Goal: Task Accomplishment & Management: Manage account settings

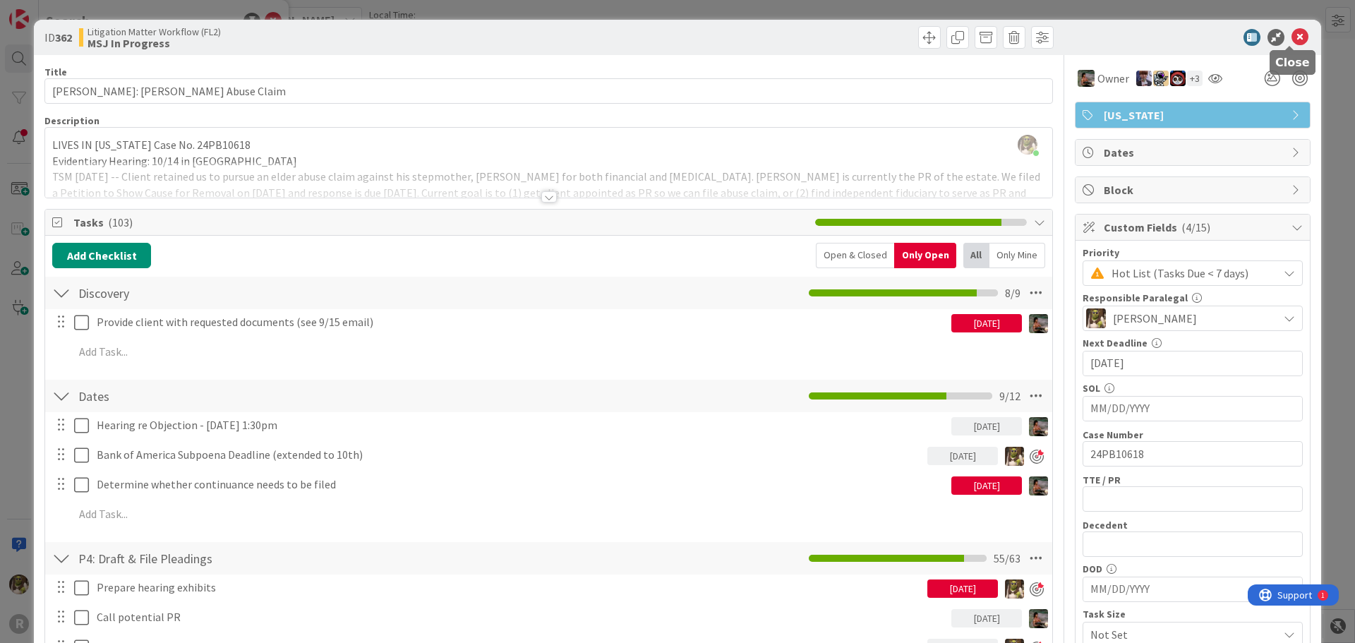
click at [1295, 33] on icon at bounding box center [1300, 37] width 17 height 17
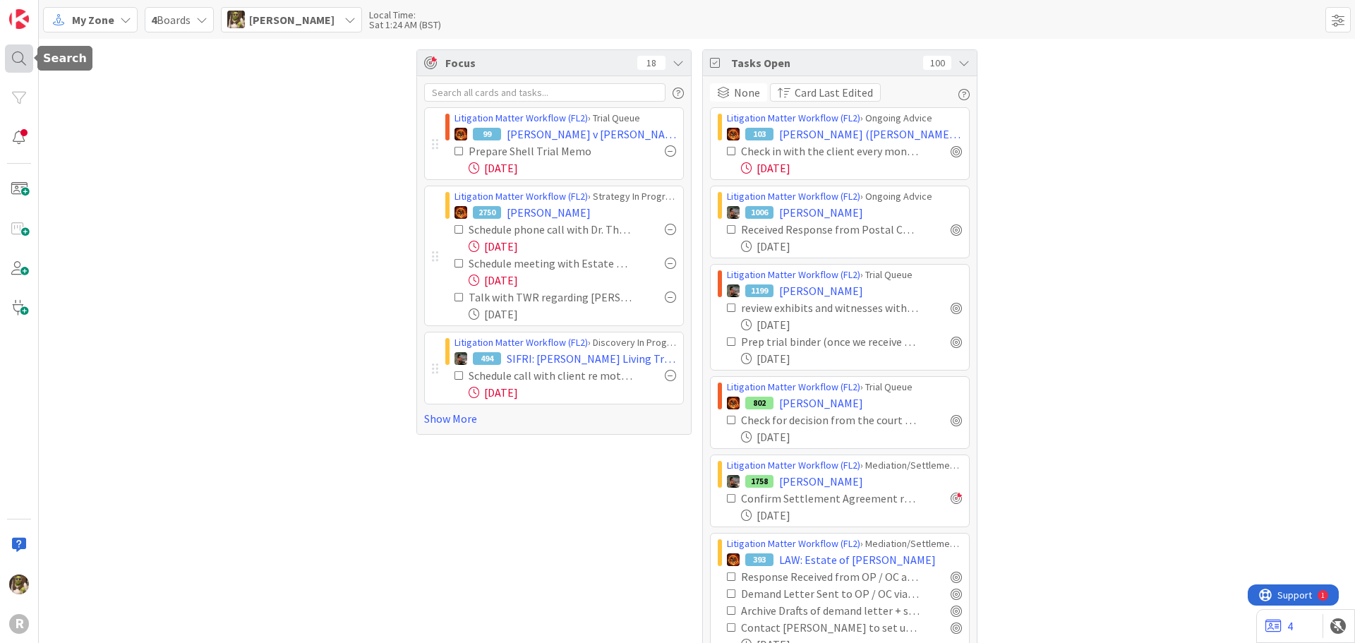
click at [23, 52] on div at bounding box center [19, 58] width 28 height 28
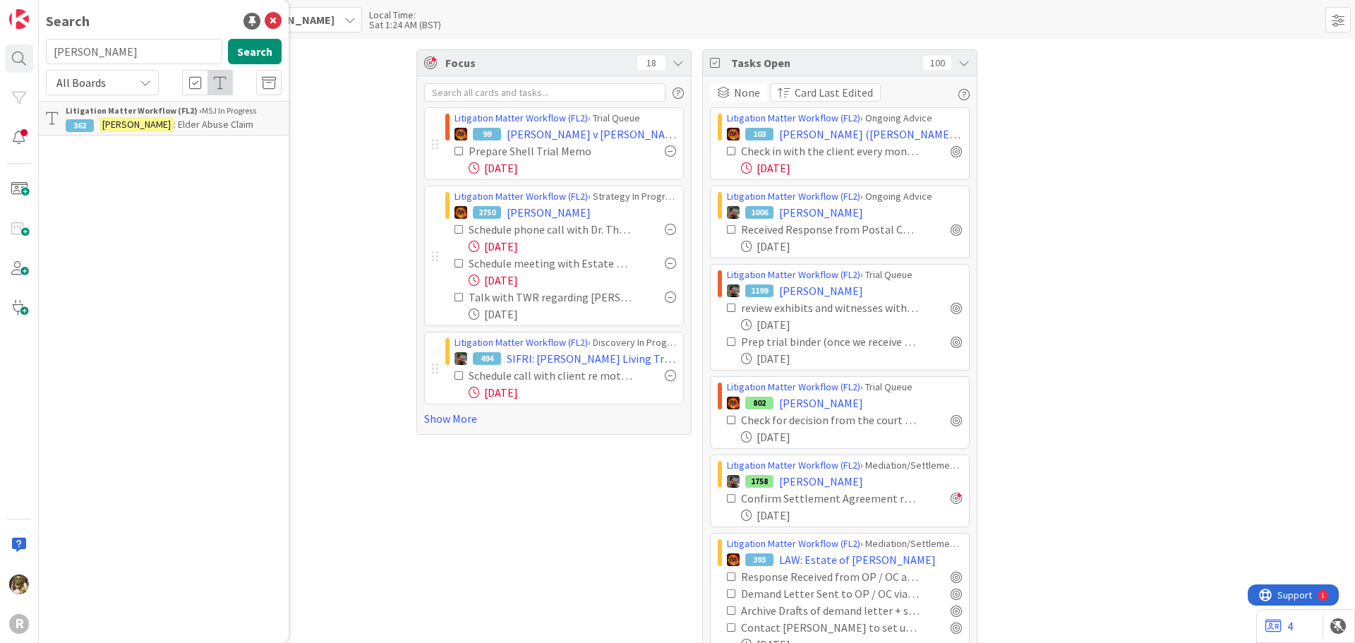
click at [97, 56] on input "[PERSON_NAME]" at bounding box center [134, 51] width 176 height 25
click at [178, 113] on b "Litigation Matter Workflow (FL2) ›" at bounding box center [134, 110] width 136 height 11
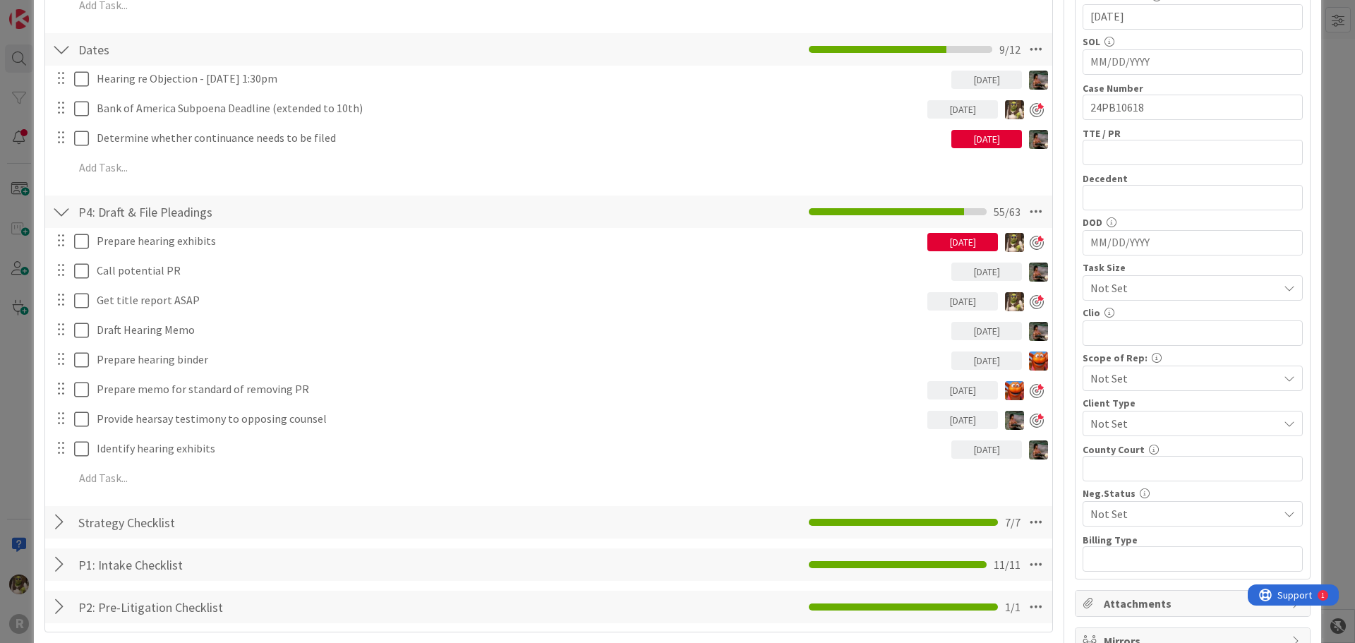
scroll to position [353, 0]
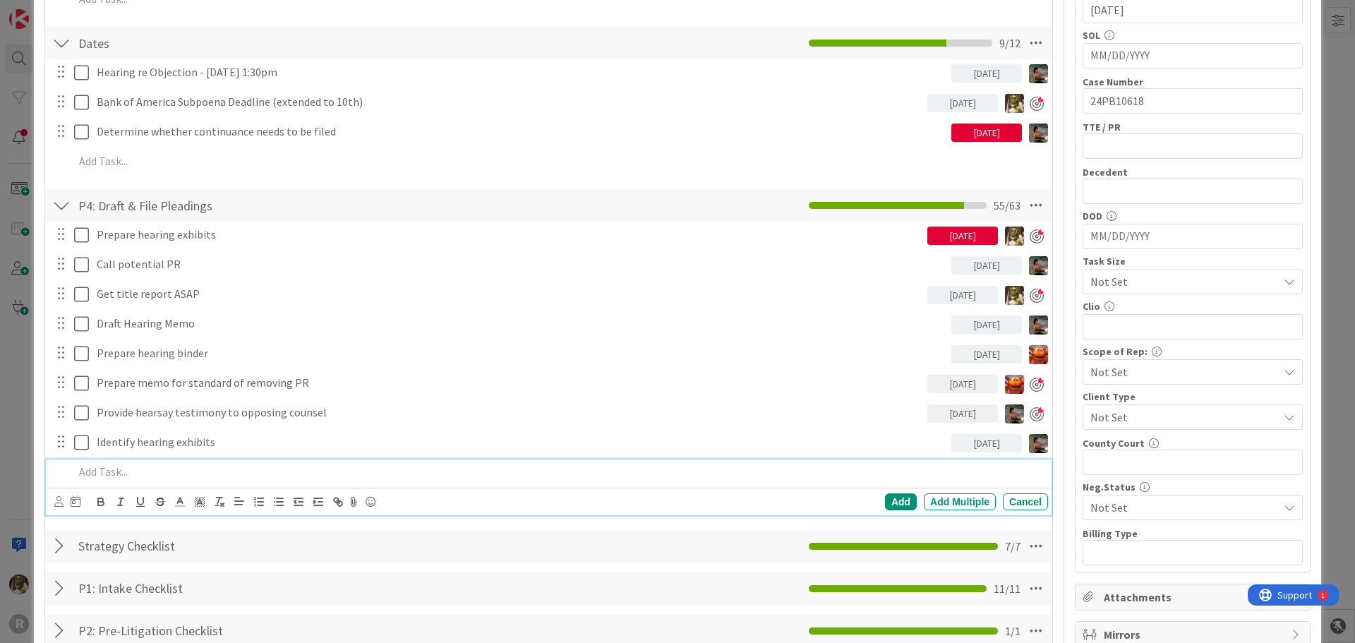
click at [159, 464] on p at bounding box center [558, 472] width 968 height 16
click at [62, 500] on icon at bounding box center [58, 501] width 9 height 11
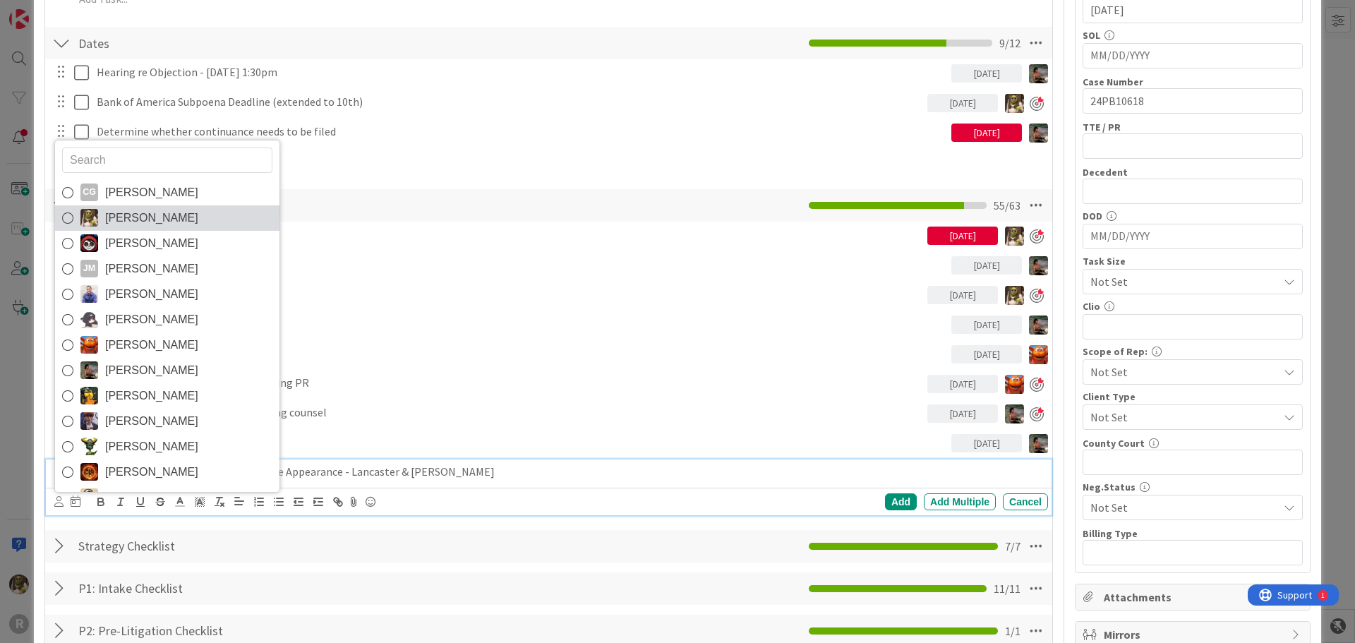
click at [93, 211] on img at bounding box center [89, 218] width 18 height 18
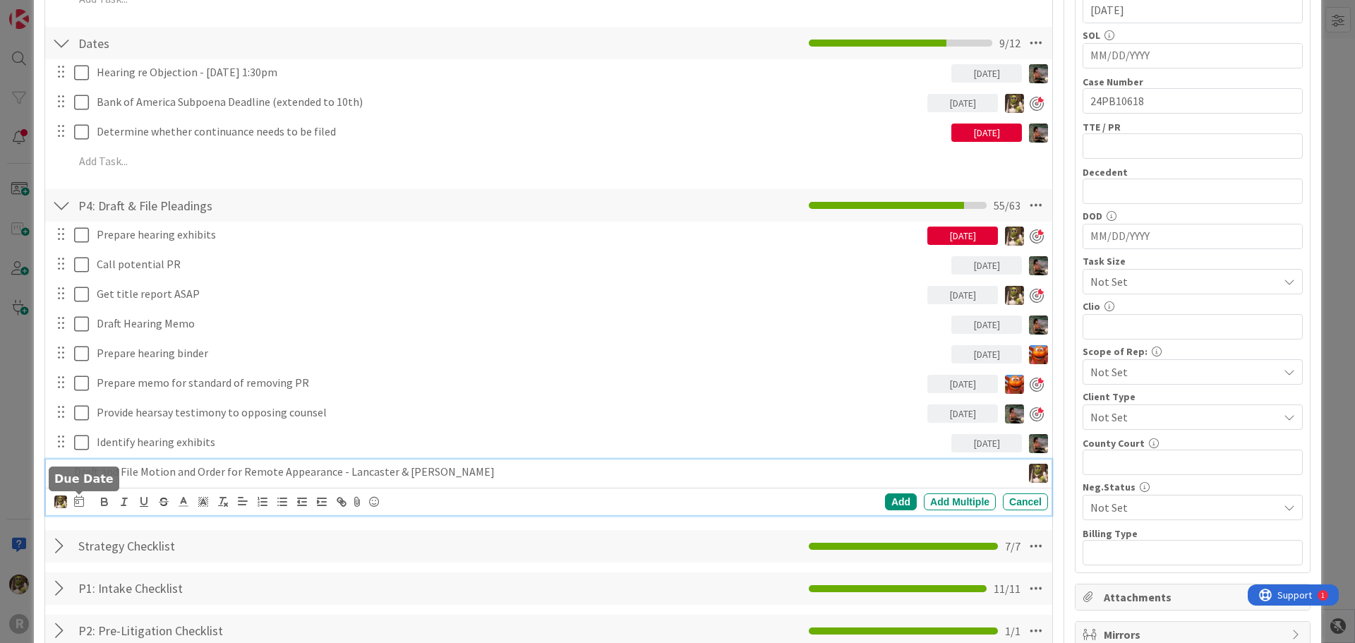
click at [76, 501] on icon at bounding box center [79, 500] width 10 height 11
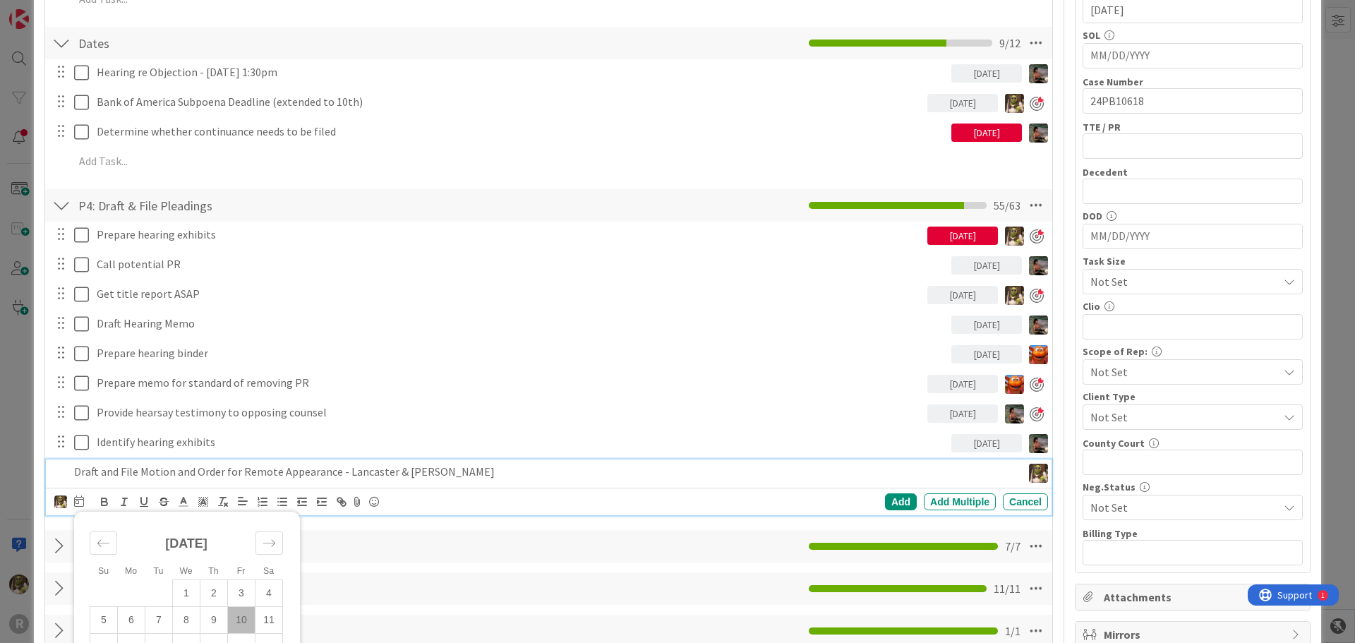
click at [248, 620] on td "10" at bounding box center [242, 619] width 28 height 27
click at [900, 498] on div "Add" at bounding box center [901, 501] width 32 height 17
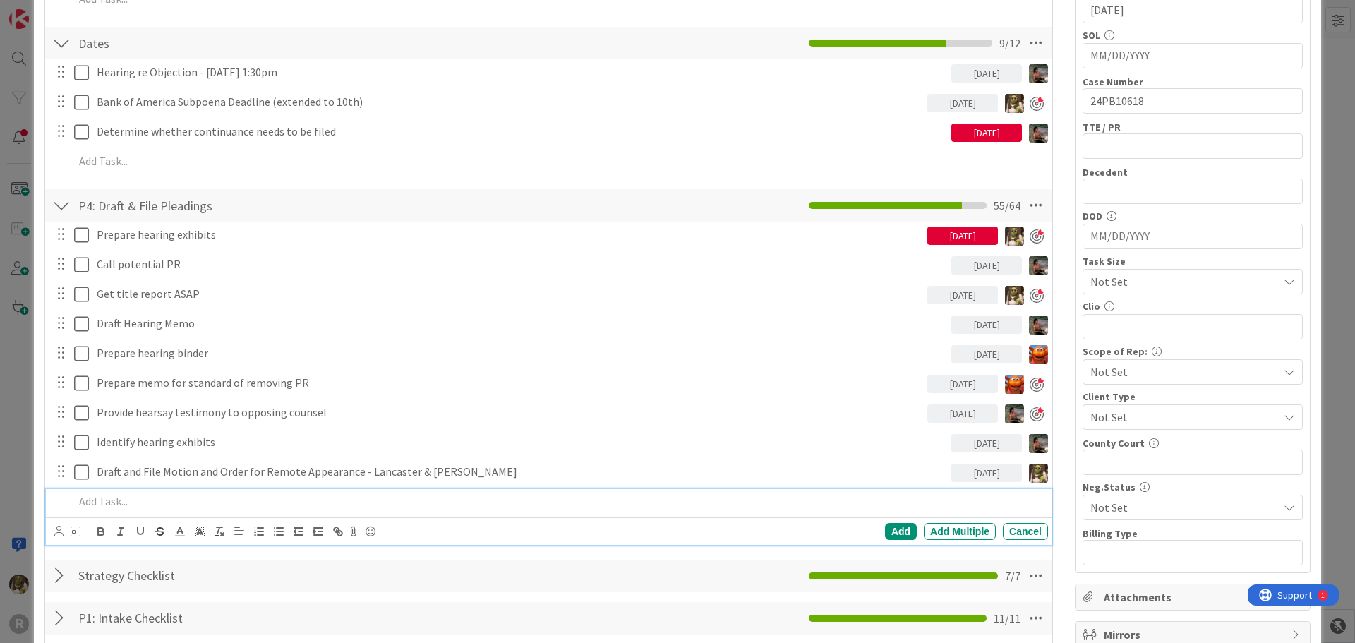
click at [229, 507] on p at bounding box center [558, 501] width 968 height 16
click at [58, 534] on icon at bounding box center [58, 531] width 9 height 11
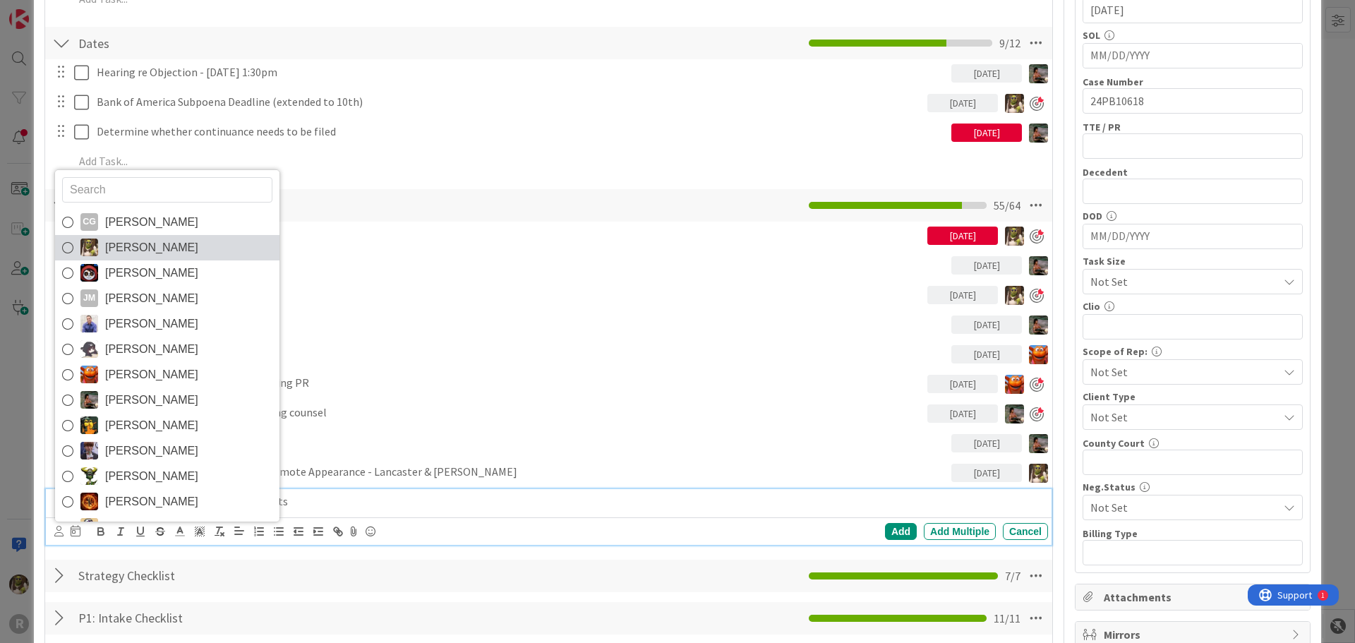
click at [130, 251] on span "[PERSON_NAME]" at bounding box center [151, 247] width 93 height 21
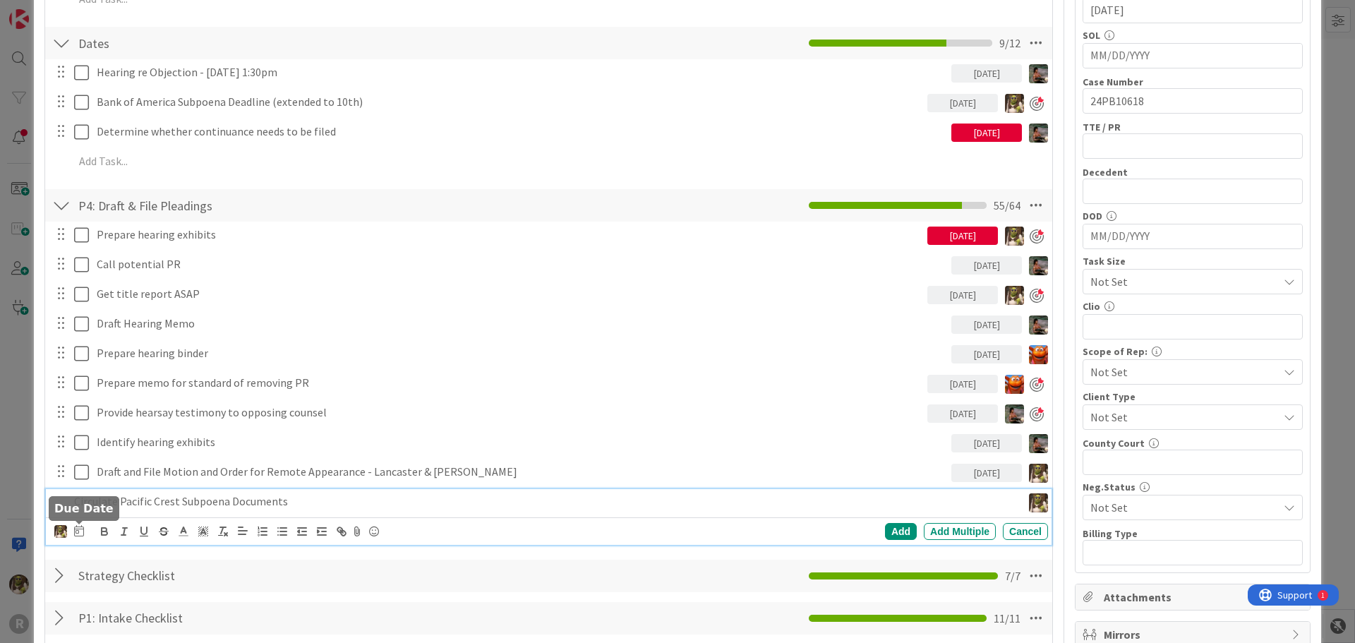
click at [80, 529] on icon at bounding box center [79, 530] width 10 height 11
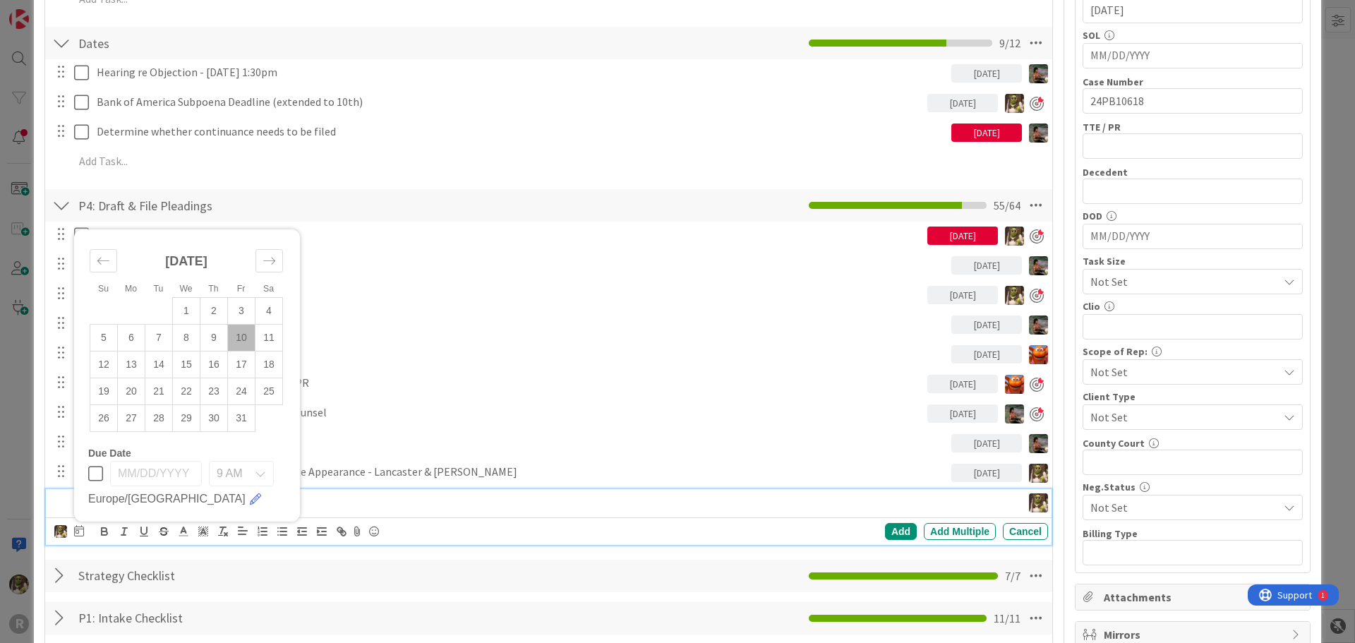
click at [241, 335] on td "10" at bounding box center [242, 337] width 28 height 27
type input "[DATE]"
click at [891, 533] on div "Add" at bounding box center [901, 531] width 32 height 17
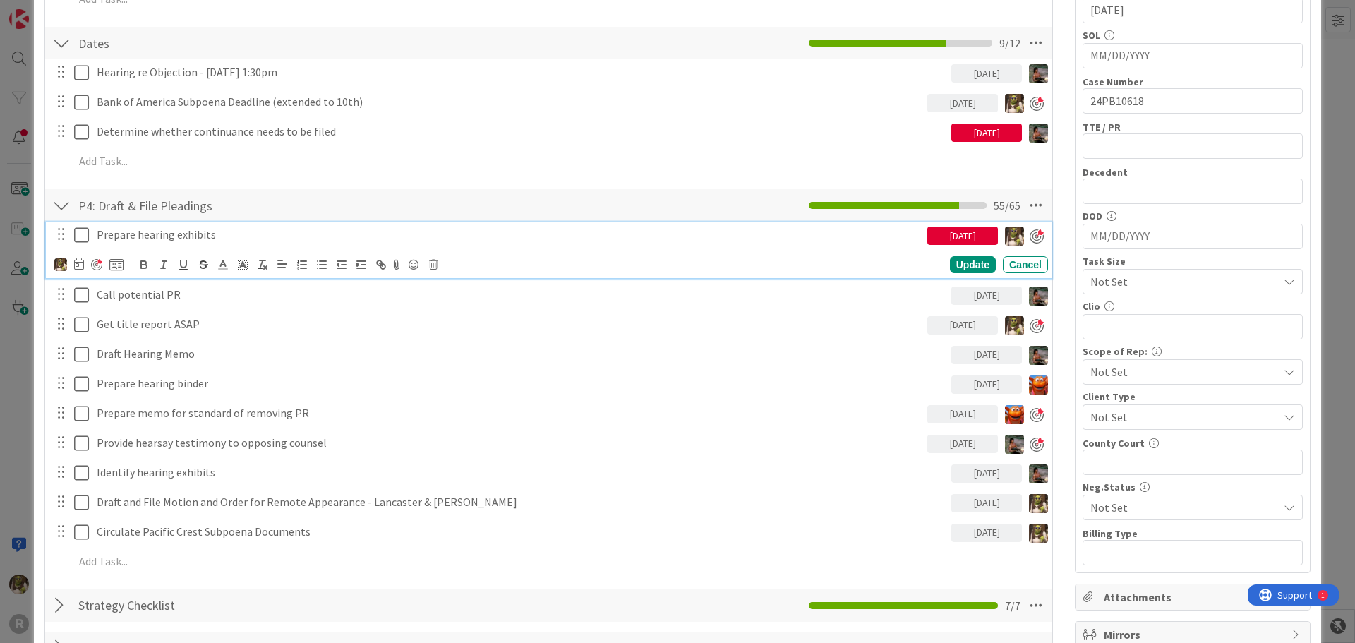
click at [121, 228] on p "Prepare hearing exhibits" at bounding box center [509, 235] width 825 height 16
click at [79, 265] on icon at bounding box center [79, 263] width 10 height 11
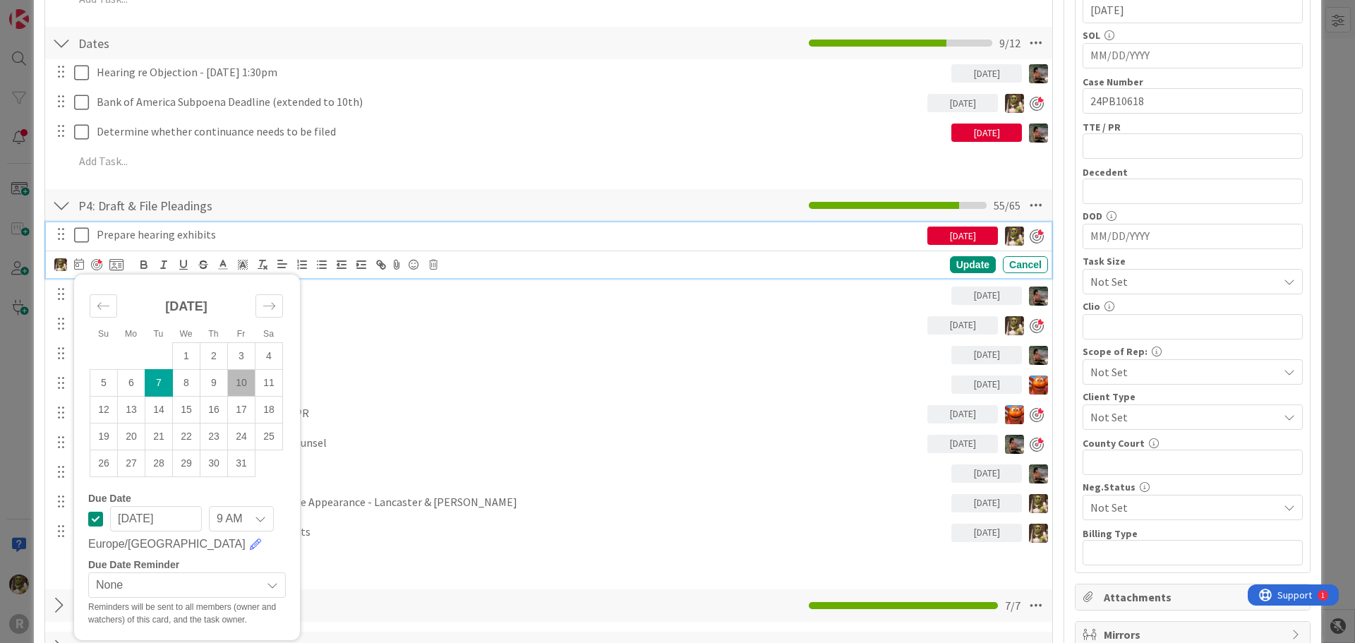
click at [243, 382] on td "10" at bounding box center [242, 382] width 28 height 27
type input "[DATE]"
click at [969, 263] on div "Update" at bounding box center [973, 265] width 46 height 17
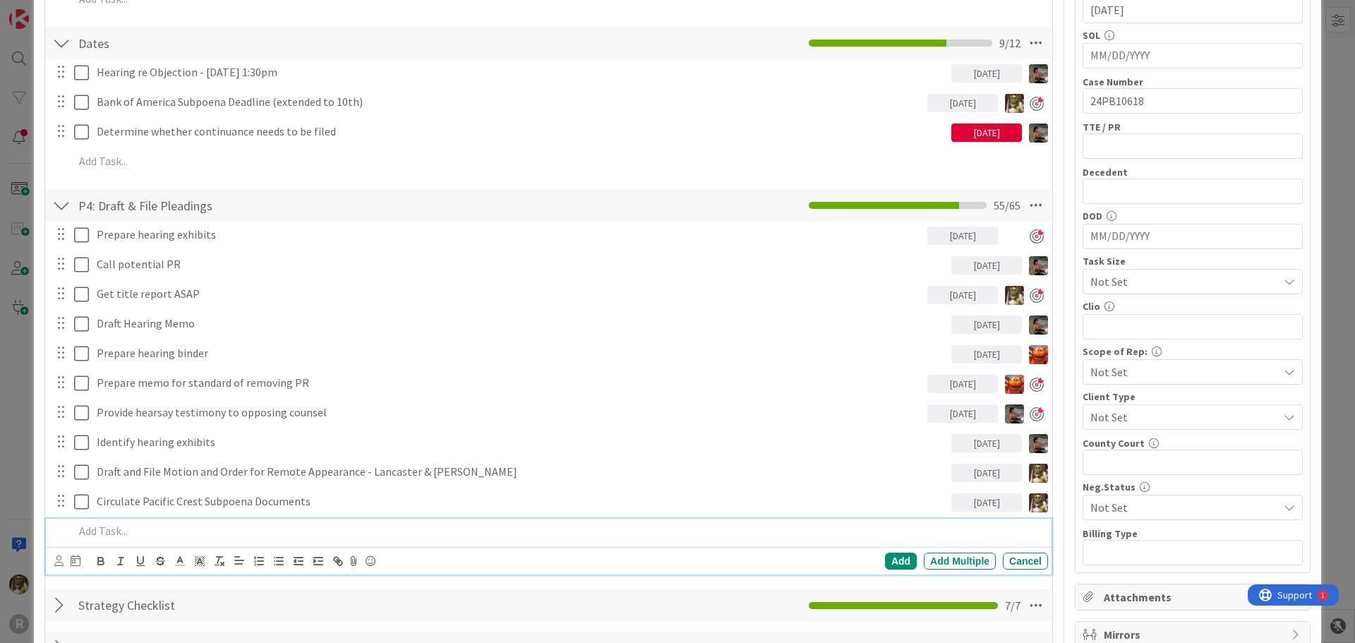
click at [181, 528] on p at bounding box center [558, 531] width 968 height 16
click at [56, 559] on icon at bounding box center [58, 560] width 9 height 11
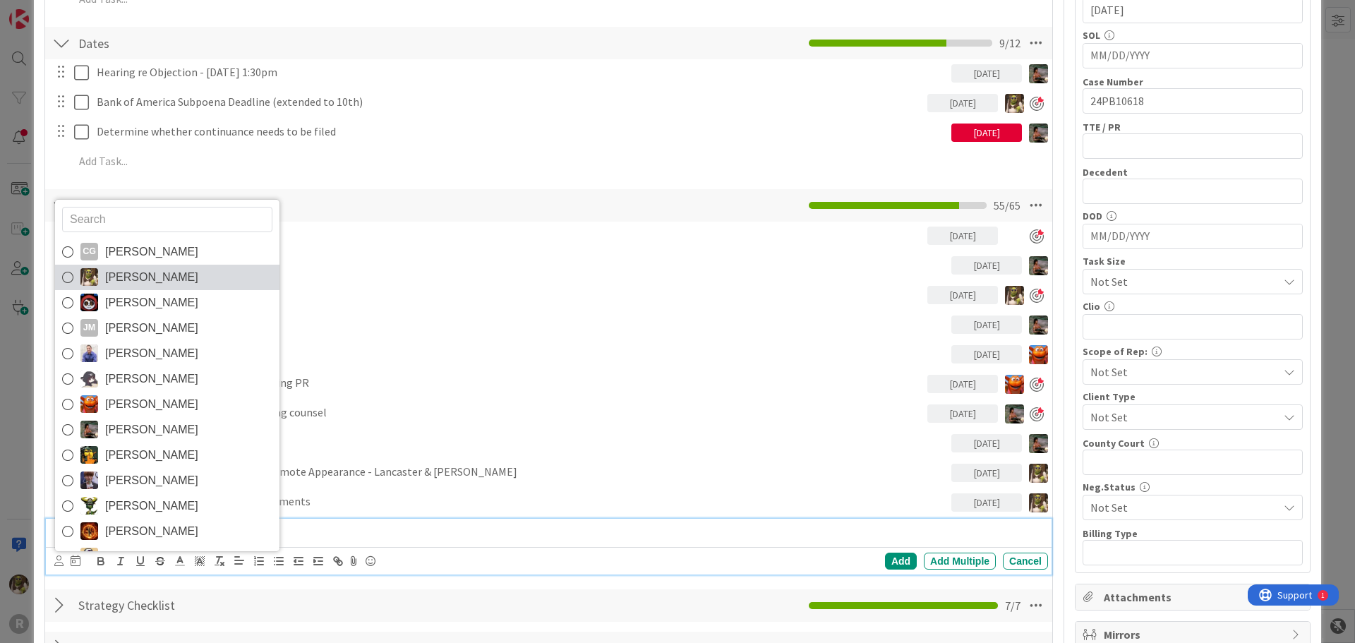
click at [109, 278] on span "[PERSON_NAME]" at bounding box center [151, 277] width 93 height 21
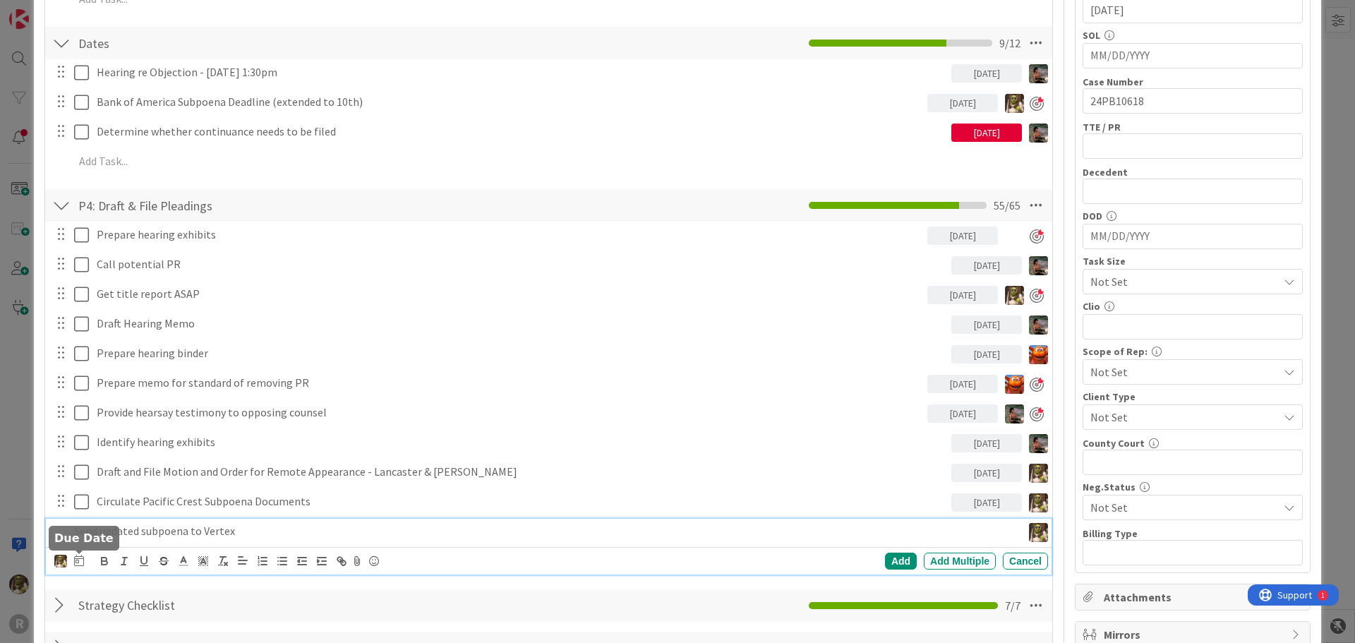
click at [78, 558] on icon at bounding box center [79, 560] width 10 height 11
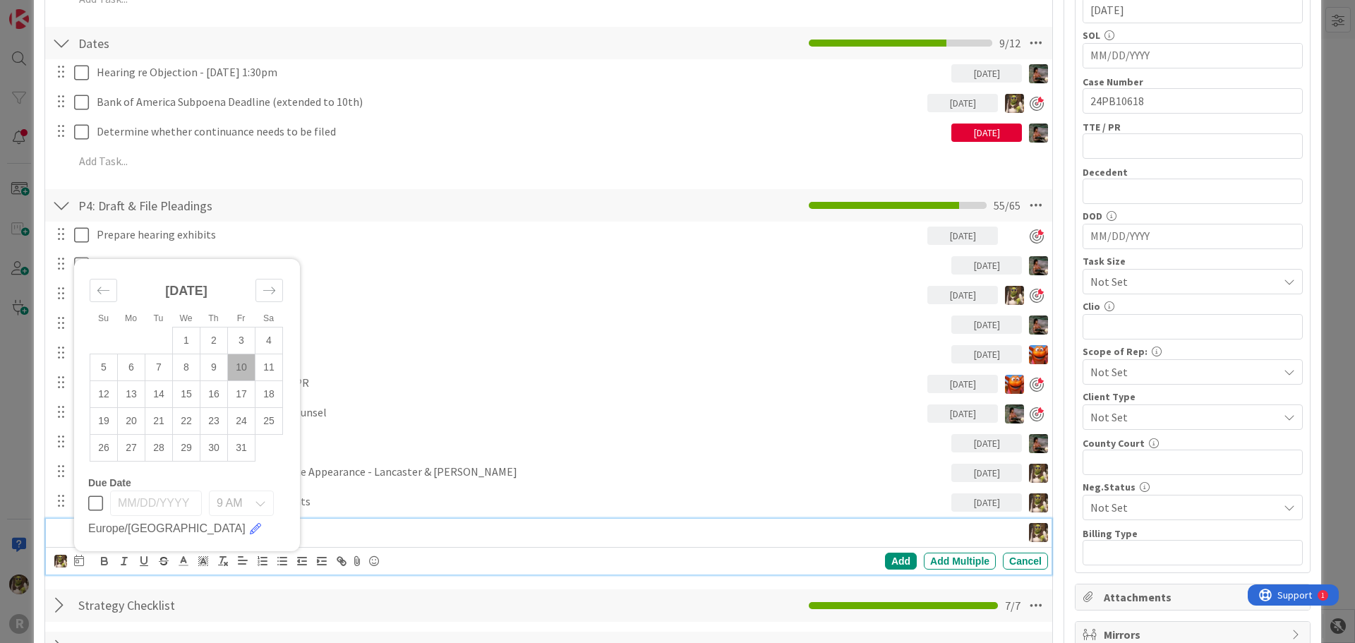
click at [242, 364] on td "10" at bounding box center [242, 367] width 28 height 27
type input "[DATE]"
click at [898, 562] on div "Add" at bounding box center [901, 561] width 32 height 17
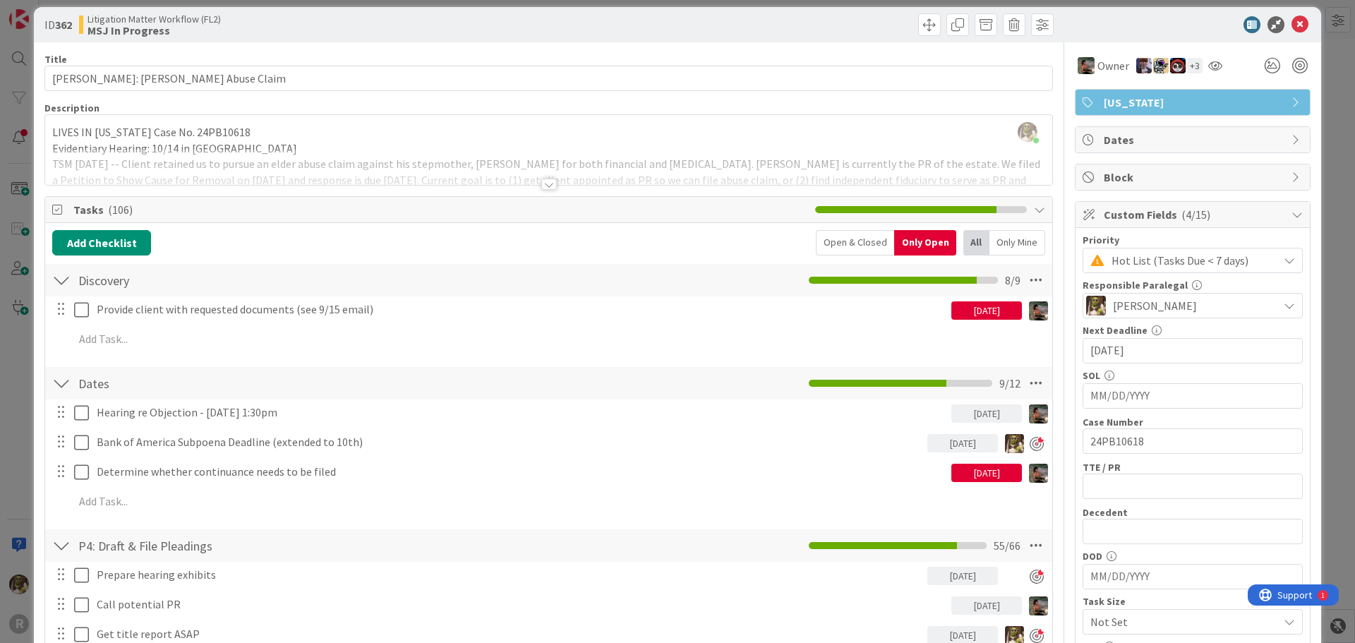
scroll to position [0, 0]
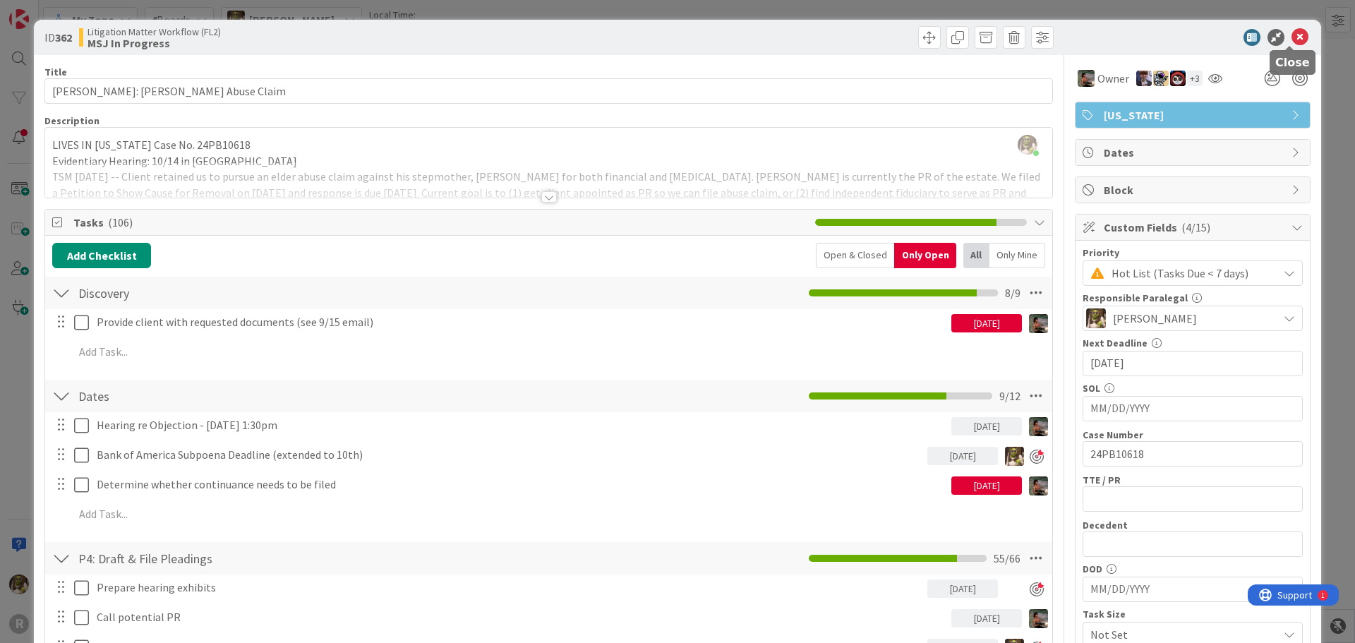
click at [1292, 31] on icon at bounding box center [1300, 37] width 17 height 17
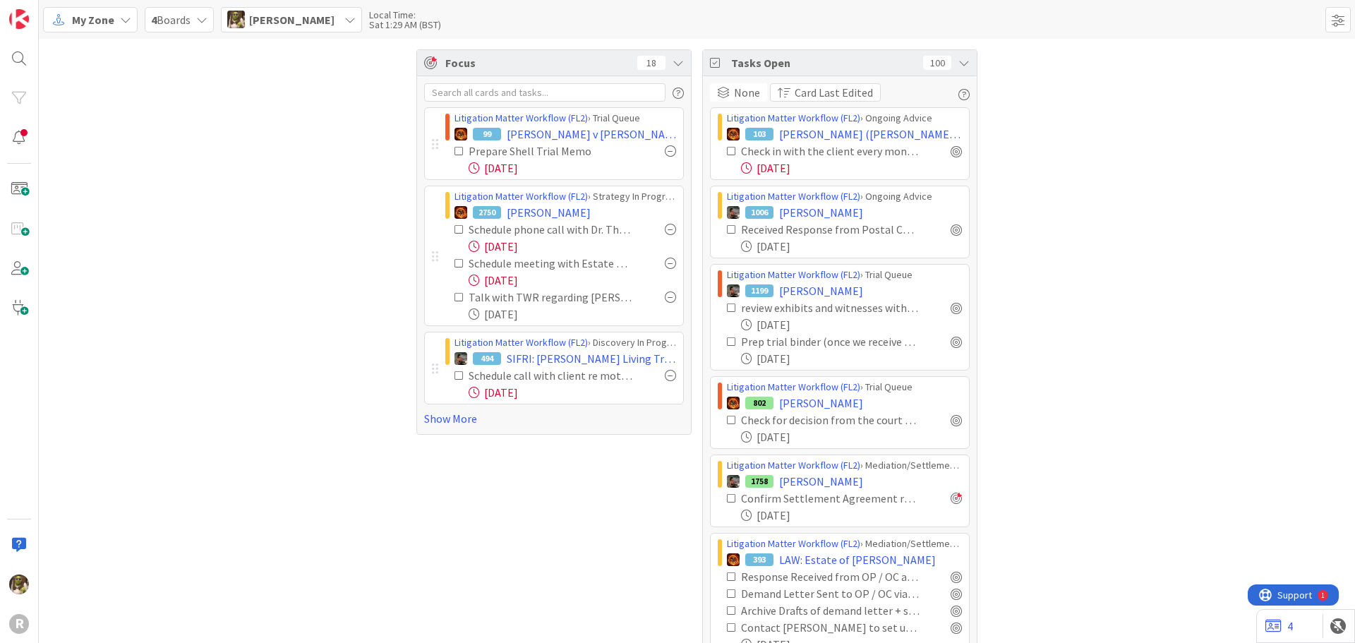
click at [229, 284] on div "Focus 18 Litigation Matter Workflow (FL2) › Trial Queue 99 [PERSON_NAME] v [PER…" at bounding box center [697, 626] width 1316 height 1175
click at [432, 420] on link "Show More" at bounding box center [554, 418] width 260 height 17
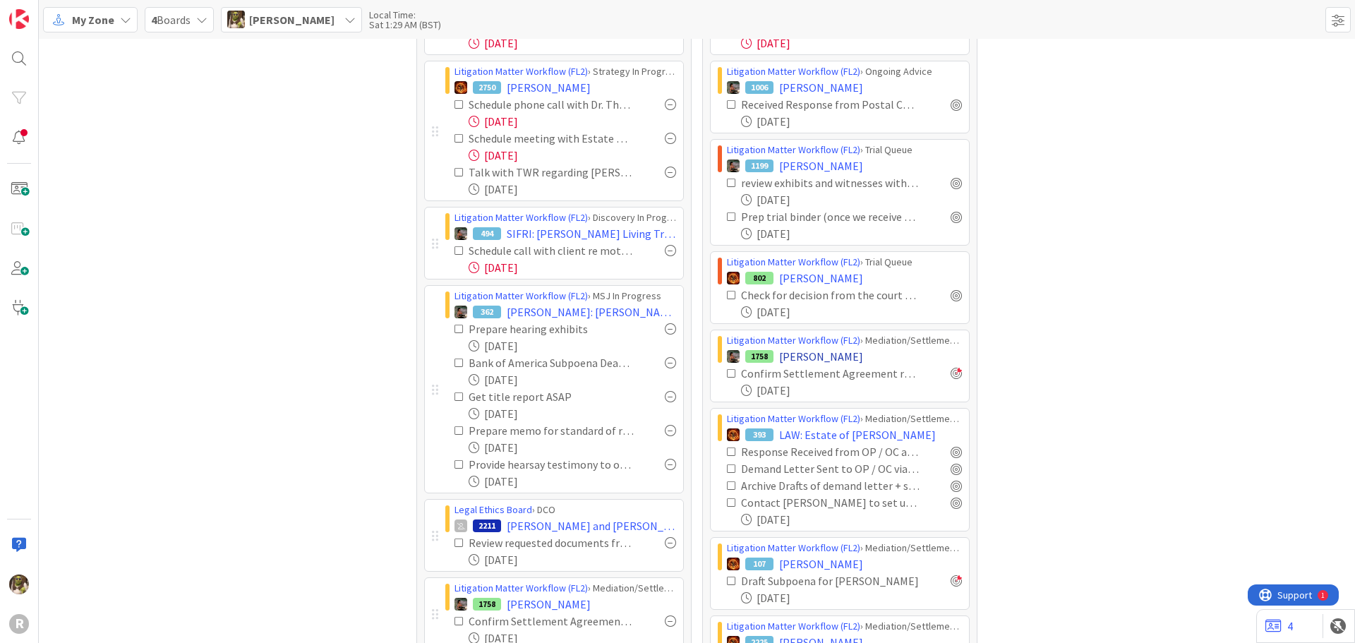
scroll to position [141, 0]
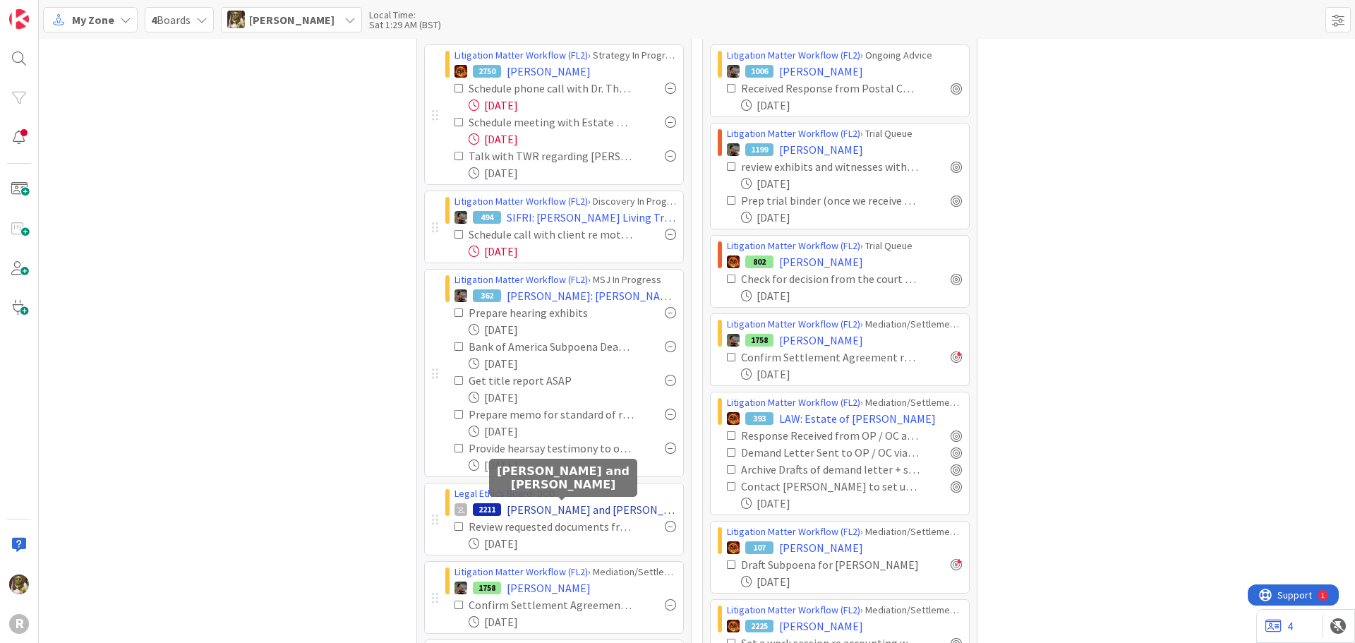
click at [585, 509] on span "[PERSON_NAME] and [PERSON_NAME]" at bounding box center [591, 509] width 169 height 17
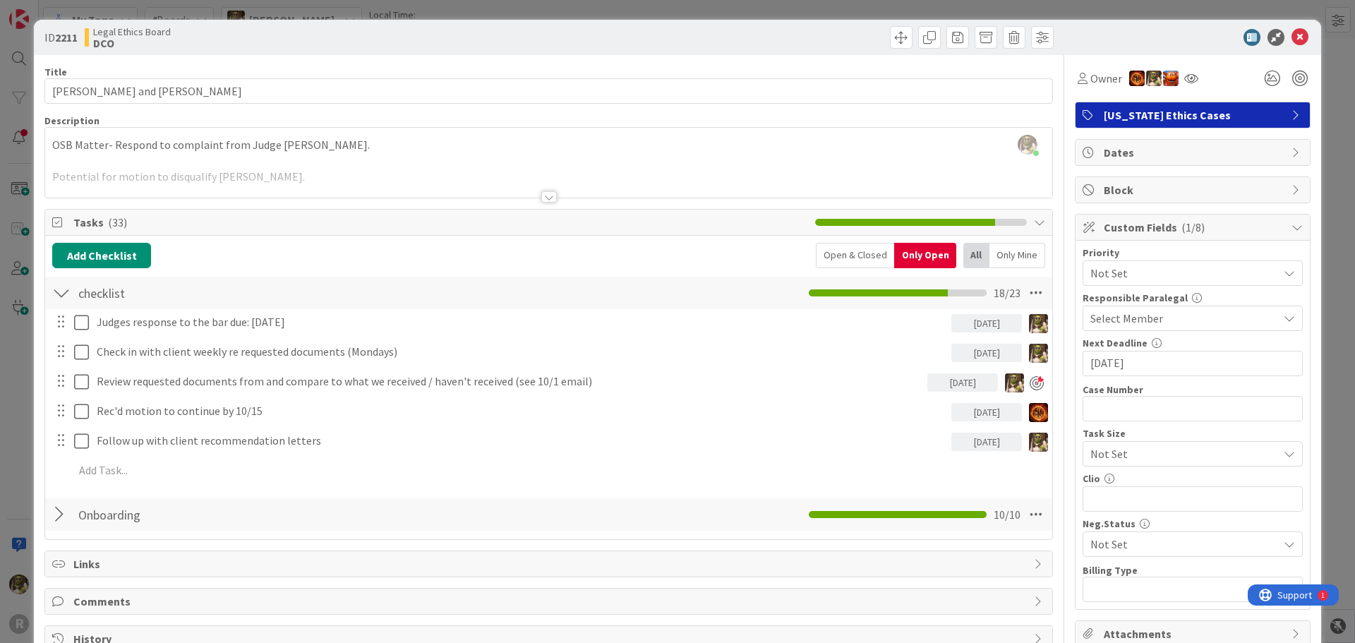
click at [1292, 37] on icon at bounding box center [1300, 37] width 17 height 17
